Goal: Find contact information: Find contact information

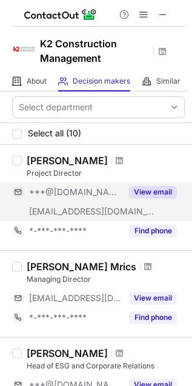
click at [148, 193] on button "View email" at bounding box center [153, 192] width 48 height 12
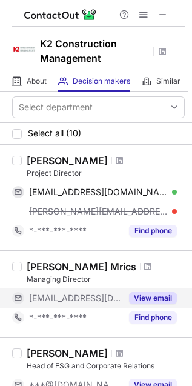
click at [153, 299] on button "View email" at bounding box center [153, 298] width 48 height 12
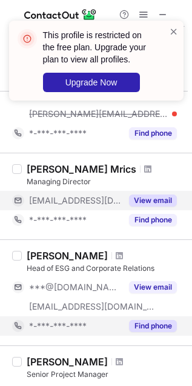
scroll to position [134, 0]
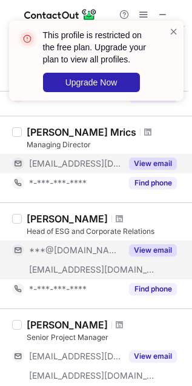
click at [155, 247] on button "View email" at bounding box center [153, 250] width 48 height 12
click at [156, 251] on button "View email" at bounding box center [153, 250] width 48 height 12
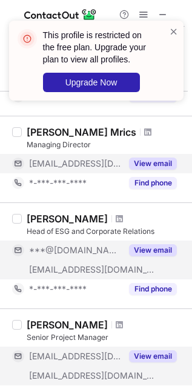
click at [152, 357] on button "View email" at bounding box center [153, 356] width 48 height 12
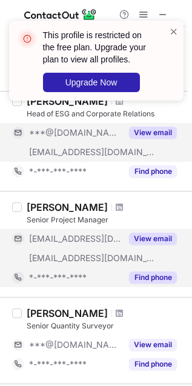
scroll to position [269, 0]
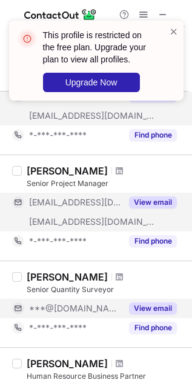
click at [156, 307] on button "View email" at bounding box center [153, 308] width 48 height 12
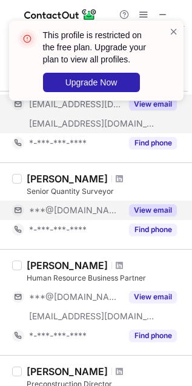
scroll to position [403, 0]
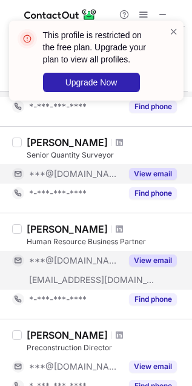
click at [157, 260] on button "View email" at bounding box center [153, 260] width 48 height 12
click at [172, 25] on span at bounding box center [174, 31] width 10 height 12
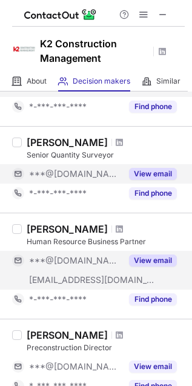
click at [162, 8] on div "This profile is restricted on the free plan. Upgrade your plan to view all prof…" at bounding box center [96, 65] width 194 height 114
click at [165, 12] on span at bounding box center [163, 15] width 10 height 10
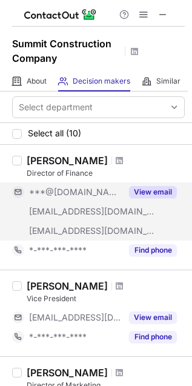
click at [143, 195] on button "View email" at bounding box center [153, 192] width 48 height 12
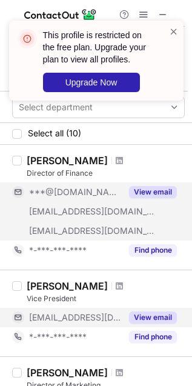
click at [156, 318] on button "View email" at bounding box center [153, 317] width 48 height 12
click at [157, 10] on div "This profile is restricted on the free plan. Upgrade your plan to view all prof…" at bounding box center [96, 65] width 194 height 114
click at [162, 9] on div "This profile is restricted on the free plan. Upgrade your plan to view all prof…" at bounding box center [96, 65] width 194 height 114
click at [165, 14] on div "This profile is restricted on the free plan. Upgrade your plan to view all prof…" at bounding box center [96, 65] width 194 height 114
click at [171, 30] on span at bounding box center [174, 31] width 10 height 12
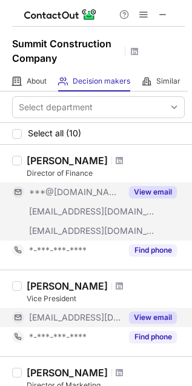
click at [165, 15] on div "This profile is restricted on the free plan. Upgrade your plan to view all prof…" at bounding box center [96, 65] width 194 height 114
click at [165, 10] on span at bounding box center [163, 15] width 10 height 10
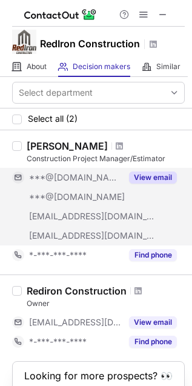
click at [146, 179] on button "View email" at bounding box center [153, 177] width 48 height 12
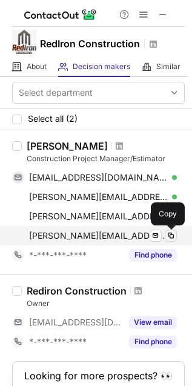
click at [169, 236] on span at bounding box center [171, 236] width 10 height 10
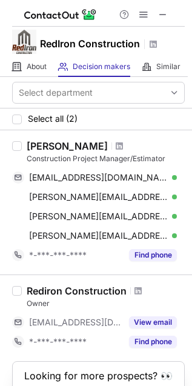
click at [56, 135] on div "Justin Waller Construction Project Manager/Estimator justinwinnwaller@yahoo.com…" at bounding box center [96, 202] width 192 height 144
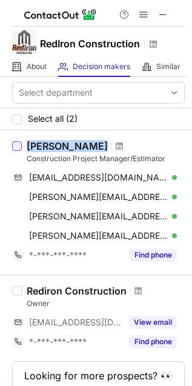
drag, startPoint x: 56, startPoint y: 135, endPoint x: 15, endPoint y: 145, distance: 42.3
click at [56, 136] on div "Justin Waller Construction Project Manager/Estimator justinwinnwaller@yahoo.com…" at bounding box center [96, 202] width 192 height 144
copy div "Justin Waller"
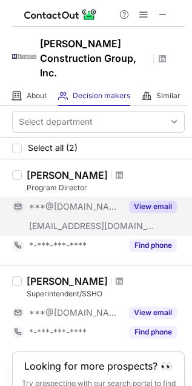
click at [150, 201] on button "View email" at bounding box center [153, 207] width 48 height 12
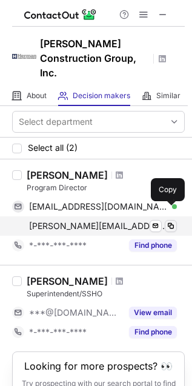
click at [170, 221] on span at bounding box center [171, 226] width 10 height 10
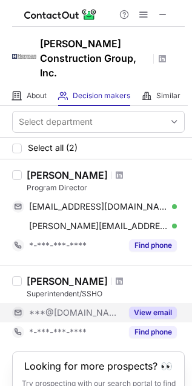
click at [153, 307] on button "View email" at bounding box center [153, 313] width 48 height 12
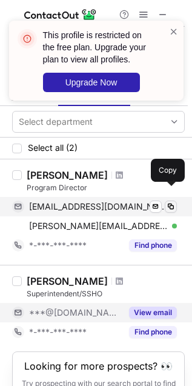
click at [173, 202] on span at bounding box center [171, 207] width 10 height 10
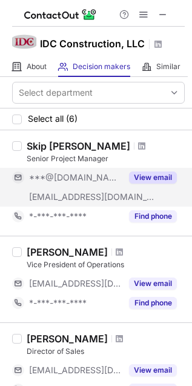
click at [146, 180] on button "View email" at bounding box center [153, 177] width 48 height 12
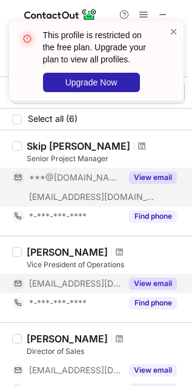
click at [148, 285] on button "View email" at bounding box center [153, 283] width 48 height 12
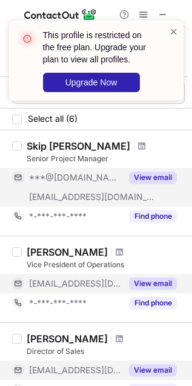
click at [154, 365] on button "View email" at bounding box center [153, 370] width 48 height 12
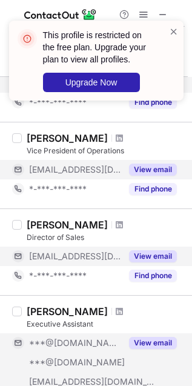
scroll to position [134, 0]
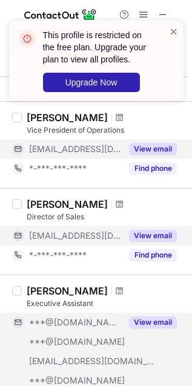
click at [152, 322] on button "View email" at bounding box center [153, 322] width 48 height 12
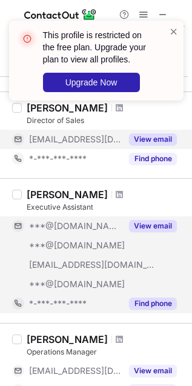
scroll to position [269, 0]
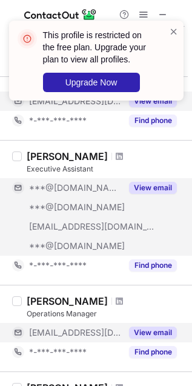
click at [150, 329] on button "View email" at bounding box center [153, 332] width 48 height 12
click at [160, 10] on div "This profile is restricted on the free plan. Upgrade your plan to view all prof…" at bounding box center [96, 65] width 194 height 114
click at [174, 21] on div "This profile is restricted on the free plan. Upgrade your plan to view all prof…" at bounding box center [96, 61] width 174 height 80
click at [173, 31] on span at bounding box center [174, 31] width 10 height 12
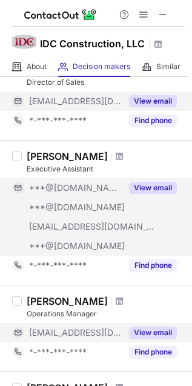
click at [159, 16] on div "This profile is restricted on the free plan. Upgrade your plan to view all prof…" at bounding box center [96, 65] width 194 height 114
click at [159, 11] on span at bounding box center [163, 15] width 10 height 10
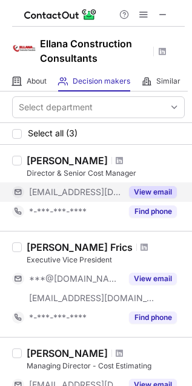
click at [165, 186] on button "View email" at bounding box center [153, 192] width 48 height 12
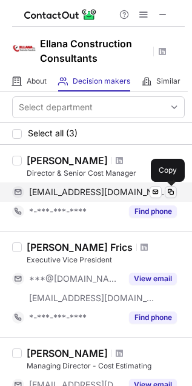
click at [170, 192] on span at bounding box center [171, 192] width 10 height 10
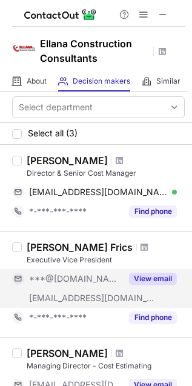
click at [151, 274] on button "View email" at bounding box center [153, 279] width 48 height 12
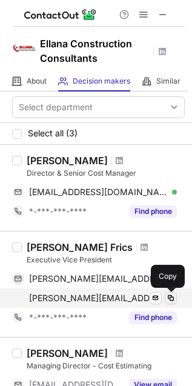
click at [170, 301] on span at bounding box center [171, 298] width 10 height 10
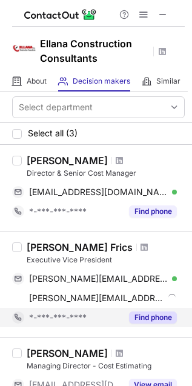
scroll to position [134, 0]
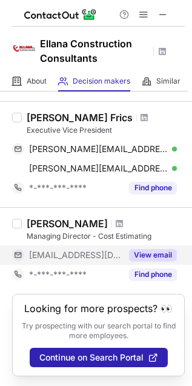
drag, startPoint x: 179, startPoint y: 240, endPoint x: 159, endPoint y: 244, distance: 20.3
click at [159, 249] on button "View email" at bounding box center [153, 255] width 48 height 12
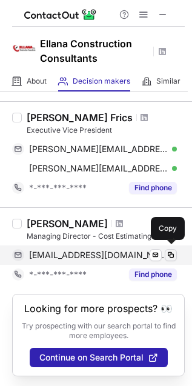
click at [170, 250] on span at bounding box center [171, 255] width 10 height 10
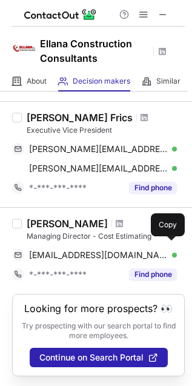
scroll to position [141, 0]
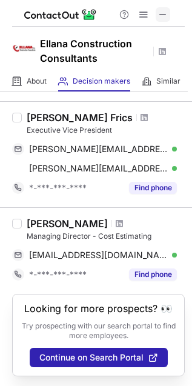
click at [157, 19] on button at bounding box center [163, 14] width 15 height 15
